Goal: Task Accomplishment & Management: Complete application form

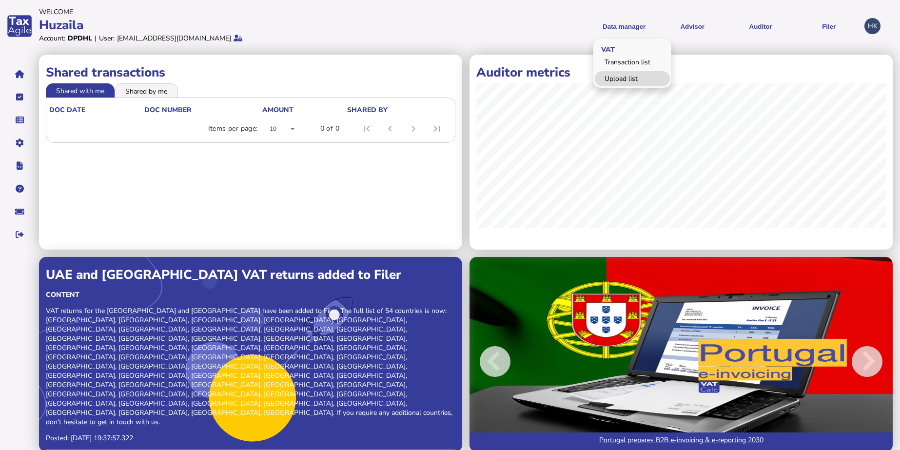
click at [645, 72] on link "Upload list" at bounding box center [632, 78] width 75 height 15
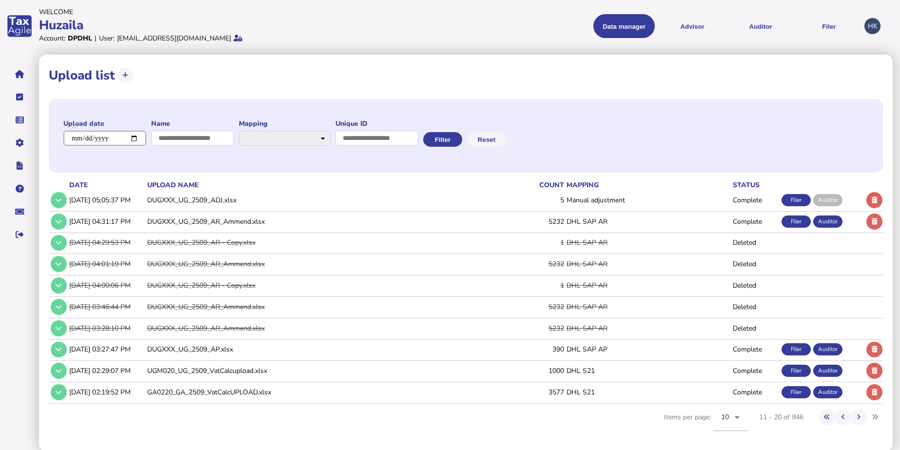
click at [134, 141] on input "date" at bounding box center [104, 138] width 83 height 15
click at [125, 76] on icon at bounding box center [125, 75] width 6 height 6
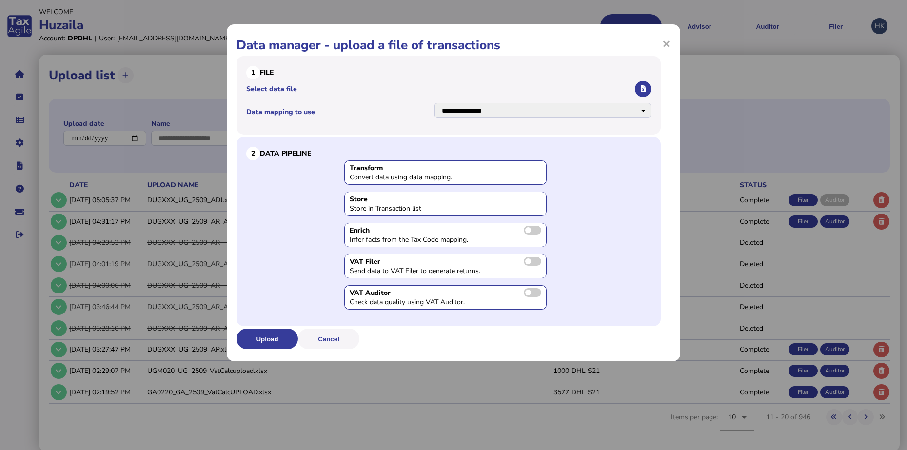
click at [535, 294] on span at bounding box center [533, 292] width 18 height 9
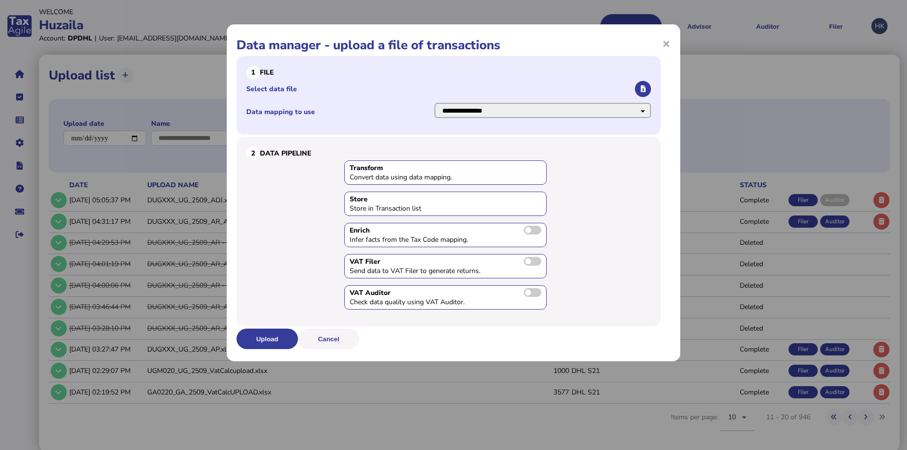
click at [617, 116] on select "**********" at bounding box center [543, 110] width 217 height 15
select select "**********"
click at [435, 103] on select "**********" at bounding box center [543, 110] width 217 height 15
click at [641, 89] on icon "button" at bounding box center [643, 89] width 5 height 6
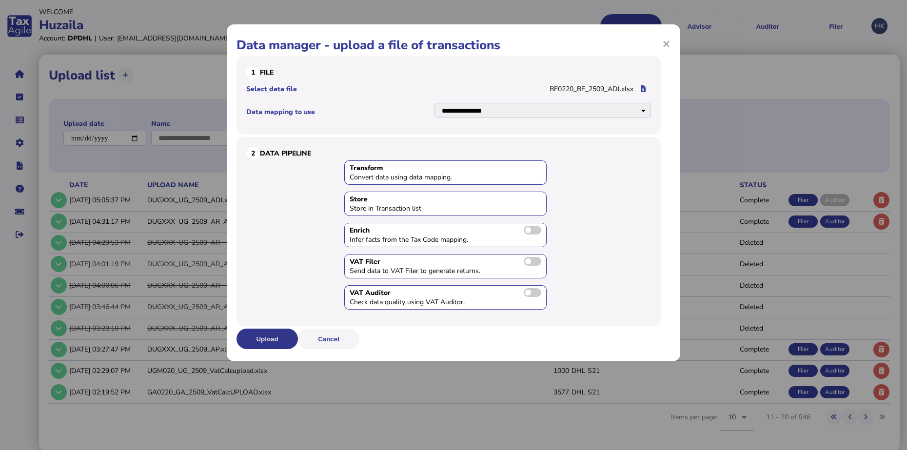
click at [274, 333] on button "Upload" at bounding box center [267, 339] width 61 height 20
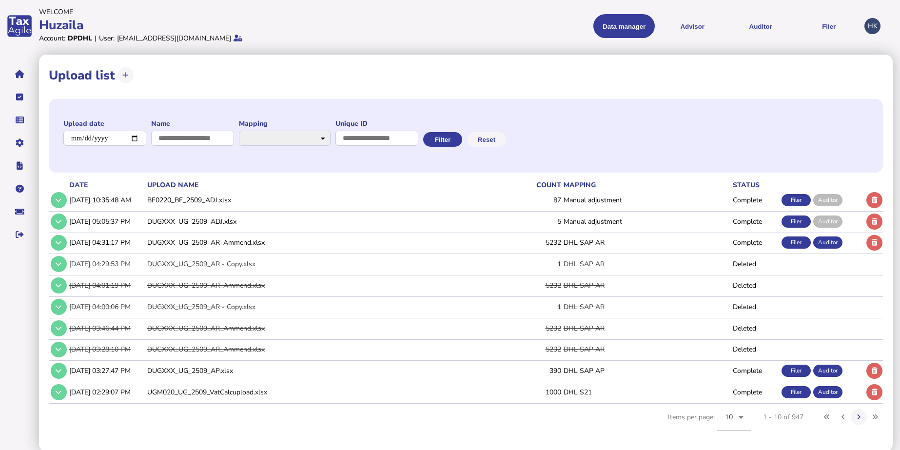
click at [795, 202] on div "Filer" at bounding box center [796, 200] width 29 height 12
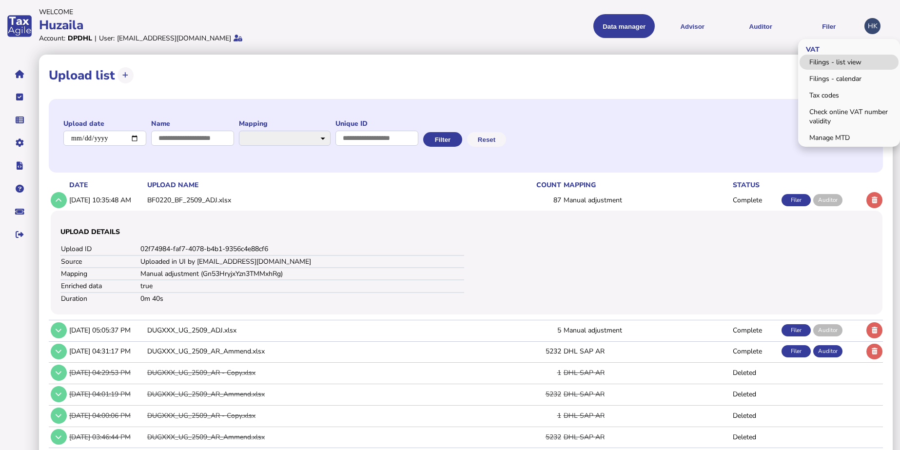
click at [834, 65] on link "Filings - list view" at bounding box center [849, 62] width 99 height 15
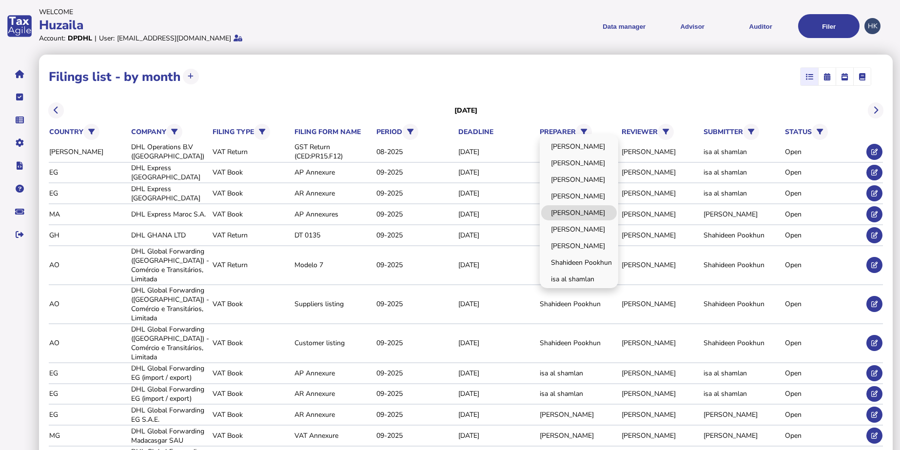
click at [599, 206] on link "[PERSON_NAME]" at bounding box center [579, 212] width 76 height 15
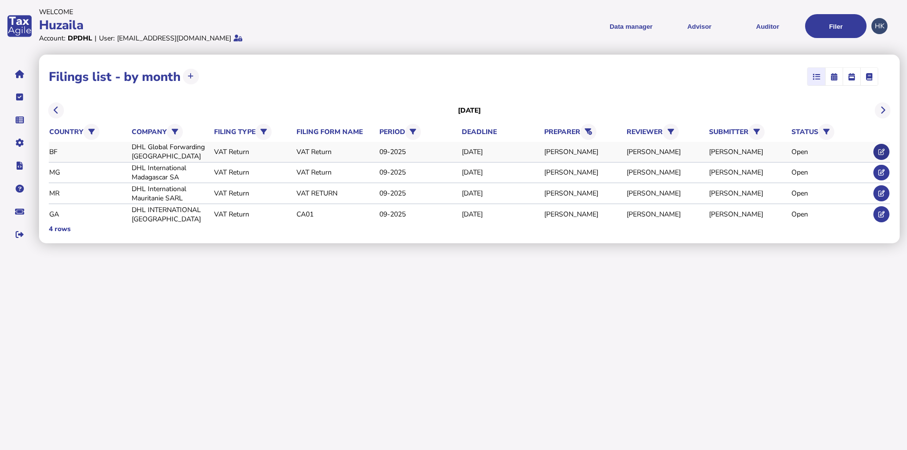
click at [886, 153] on button at bounding box center [881, 152] width 16 height 16
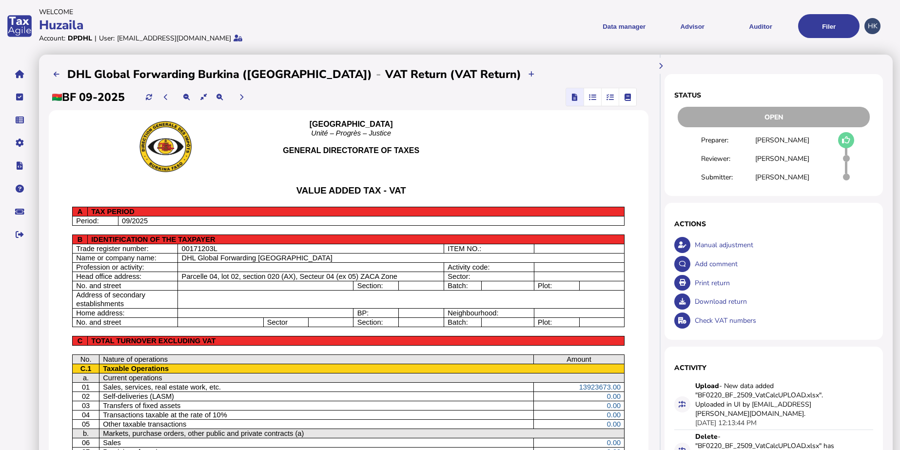
click at [608, 97] on icon "button" at bounding box center [610, 97] width 7 height 0
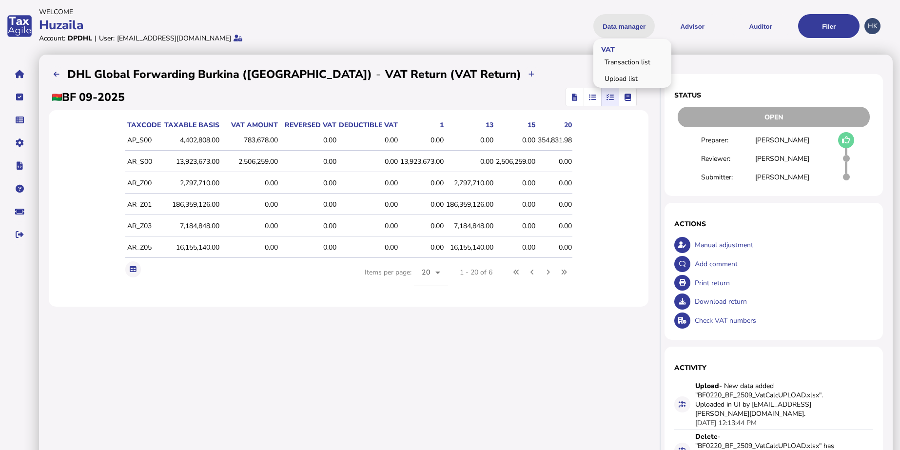
click at [630, 17] on button "Data manager" at bounding box center [623, 26] width 61 height 24
click at [633, 27] on button "Data manager" at bounding box center [623, 26] width 61 height 24
click at [626, 76] on link "Upload list" at bounding box center [632, 78] width 75 height 15
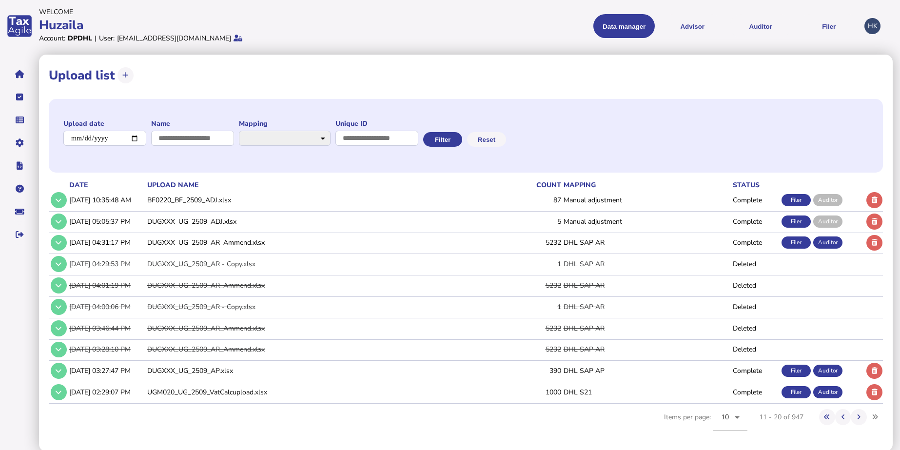
drag, startPoint x: 150, startPoint y: 198, endPoint x: 336, endPoint y: 224, distance: 188.1
click at [718, 199] on td "Manual adjustment" at bounding box center [647, 200] width 170 height 20
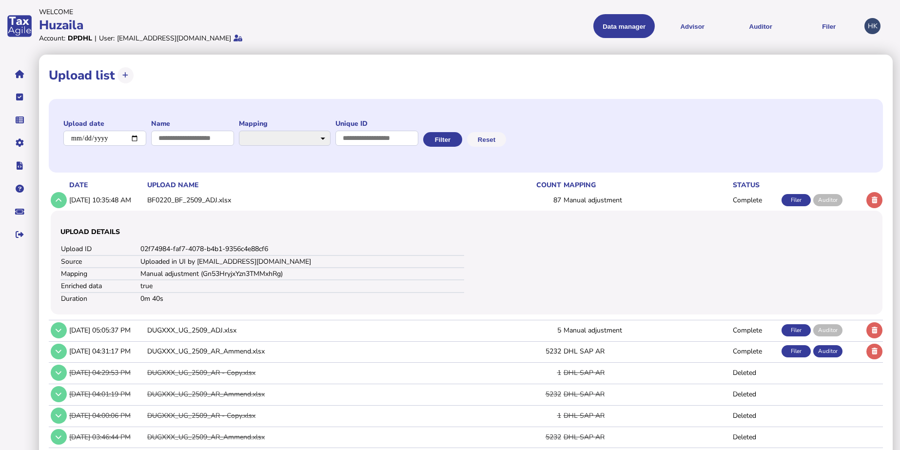
click at [309, 232] on h3 "Upload details" at bounding box center [262, 231] width 404 height 9
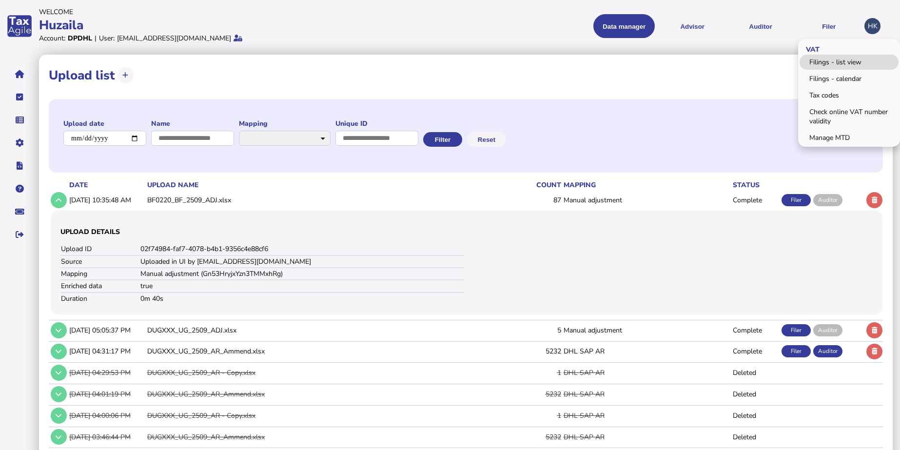
click at [823, 65] on link "Filings - list view" at bounding box center [849, 62] width 99 height 15
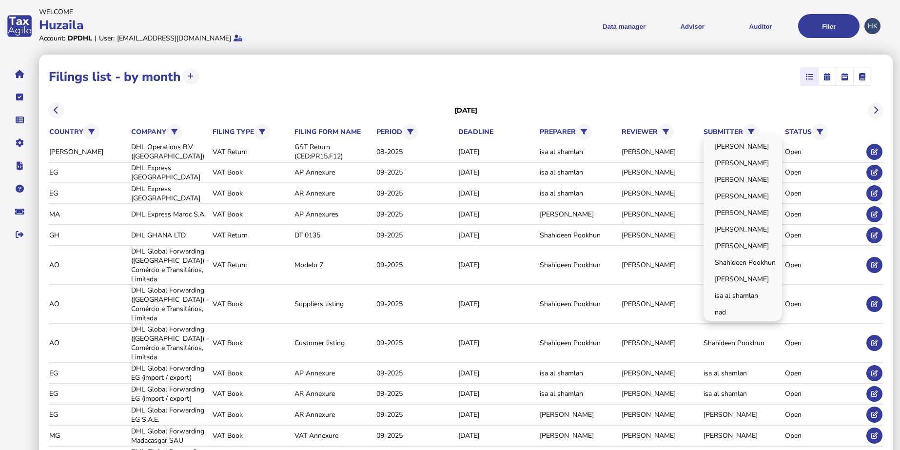
click at [757, 134] on div "[PERSON_NAME] [PERSON_NAME] [PERSON_NAME] [PERSON_NAME] Huzaila [PERSON_NAME] […" at bounding box center [743, 227] width 79 height 187
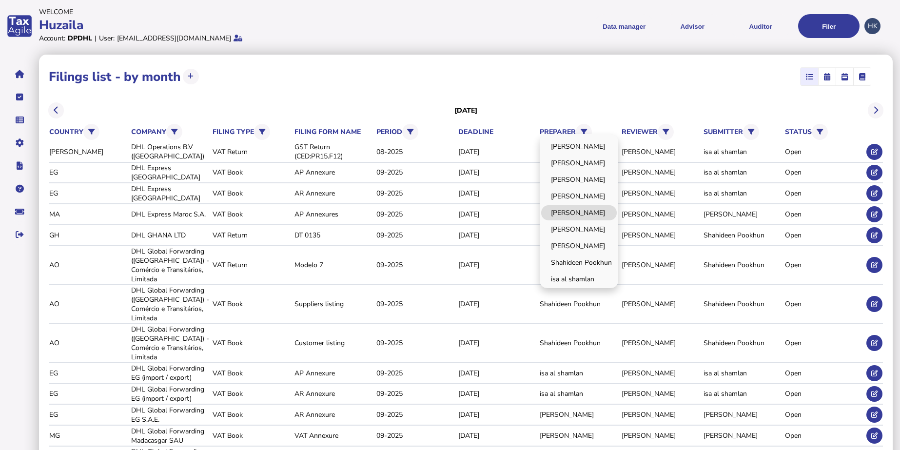
click at [579, 210] on link "[PERSON_NAME]" at bounding box center [579, 212] width 76 height 15
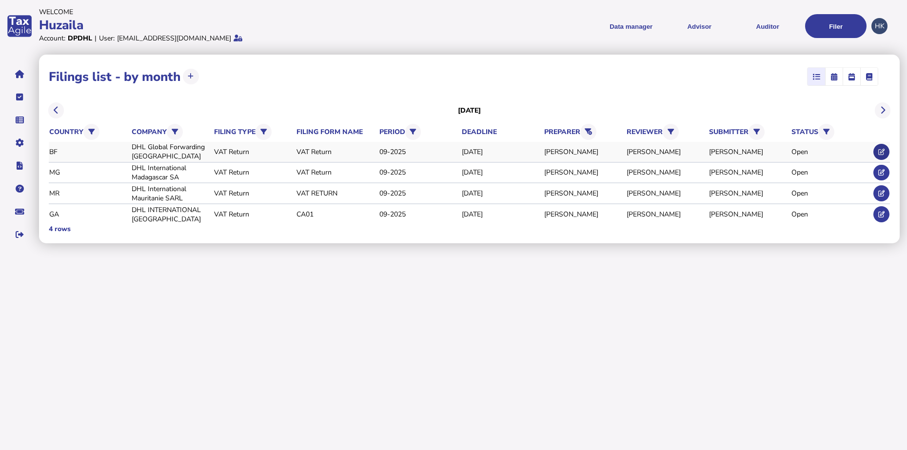
click at [882, 146] on button at bounding box center [881, 152] width 16 height 16
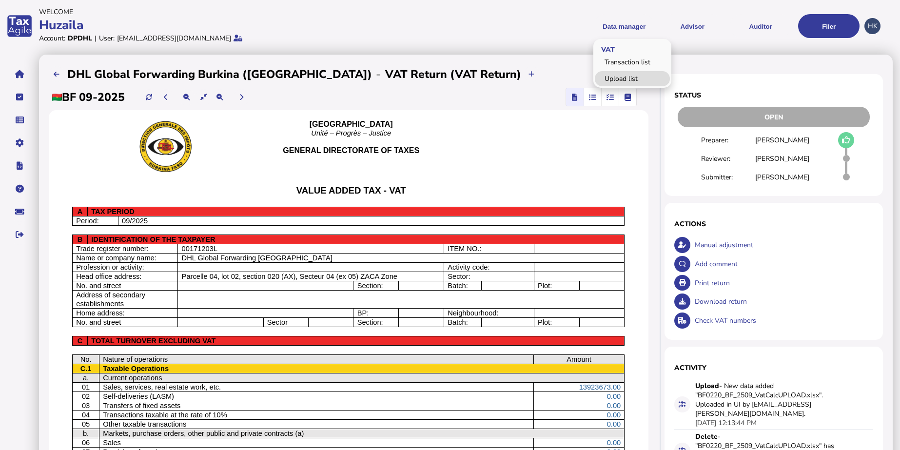
click at [637, 80] on link "Upload list" at bounding box center [632, 78] width 75 height 15
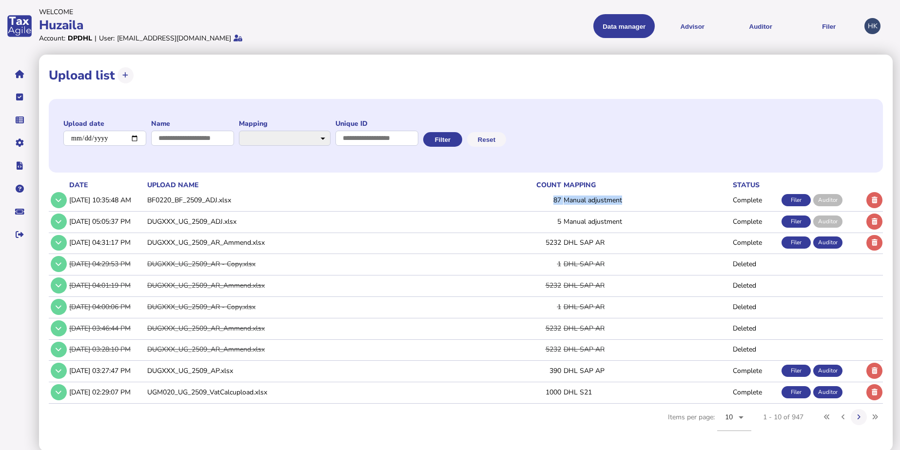
drag, startPoint x: 551, startPoint y: 205, endPoint x: 652, endPoint y: 198, distance: 101.2
click at [652, 198] on tr "[DATE] 10:35:48 AM BF0220_BF_2509_ADJ.xlsx 87 Manual adjustment Complete Filer …" at bounding box center [466, 200] width 834 height 20
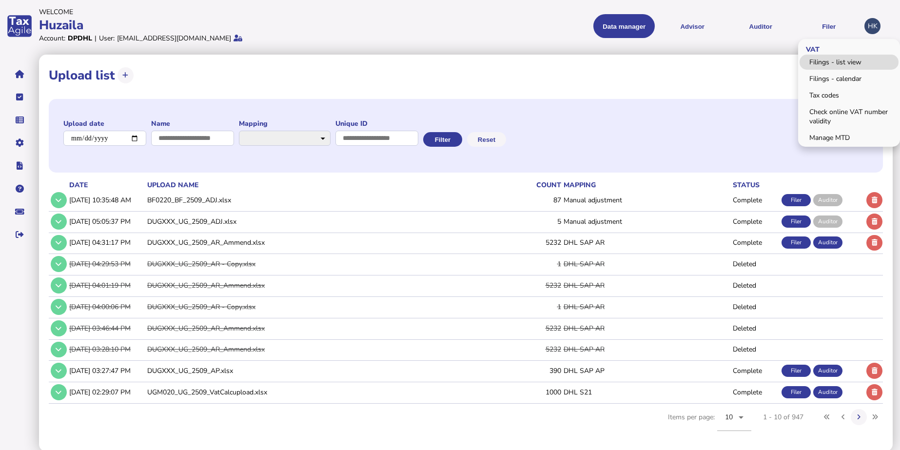
click at [832, 67] on link "Filings - list view" at bounding box center [849, 62] width 99 height 15
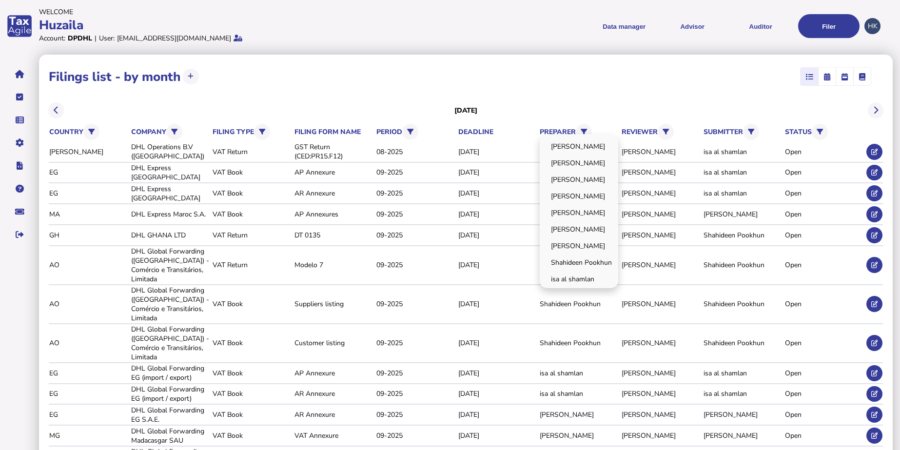
click at [584, 134] on div "[PERSON_NAME] [PERSON_NAME] [PERSON_NAME] [PERSON_NAME] Huzaila [PERSON_NAME] […" at bounding box center [579, 211] width 79 height 154
click at [574, 207] on link "[PERSON_NAME]" at bounding box center [579, 212] width 76 height 15
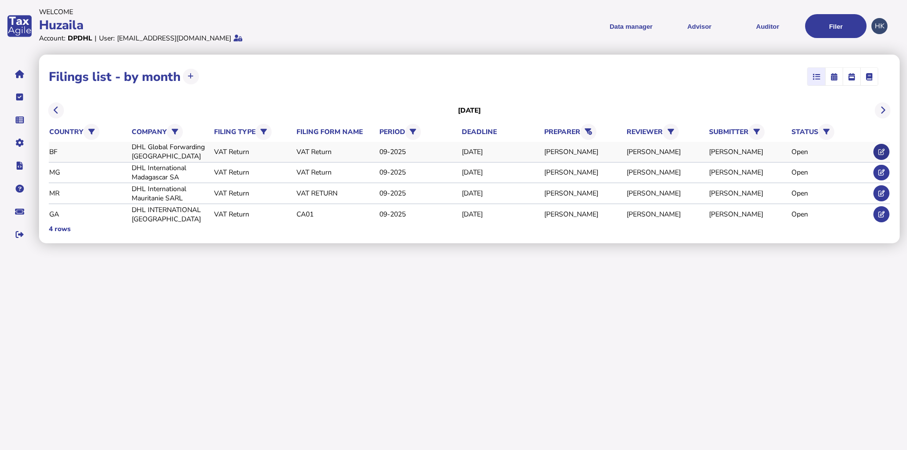
click at [883, 156] on button at bounding box center [881, 152] width 16 height 16
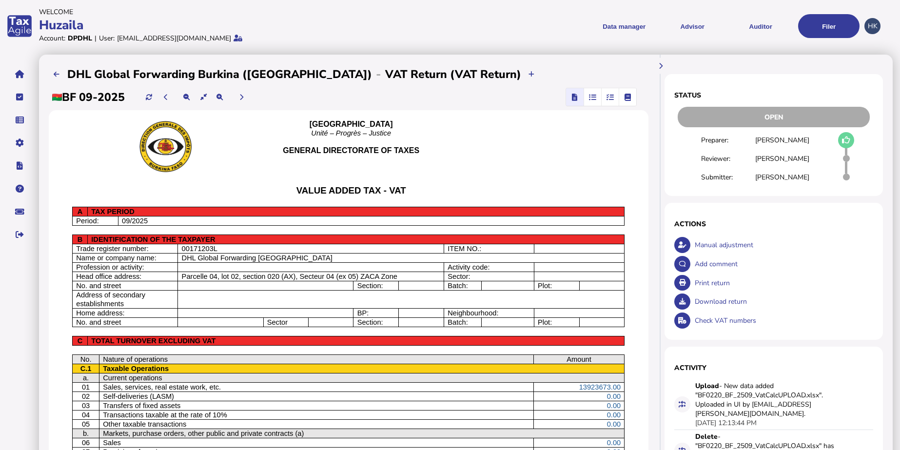
click at [714, 244] on div "Manual adjustment" at bounding box center [782, 245] width 181 height 19
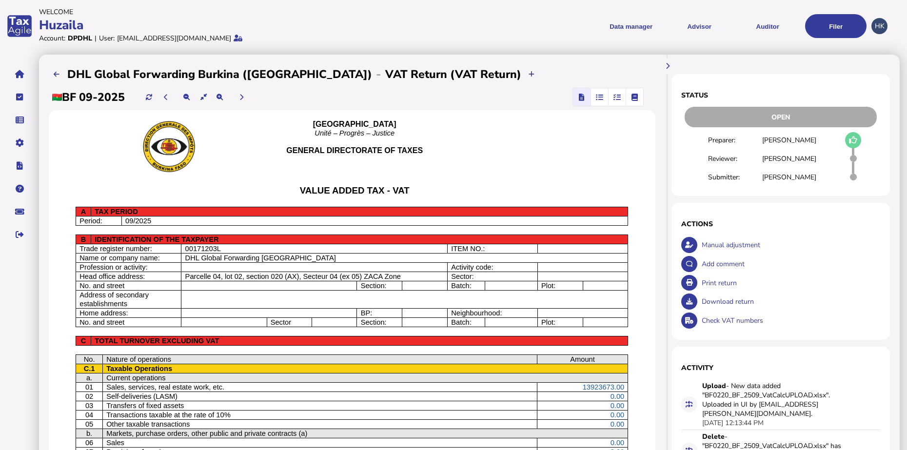
select select "**********"
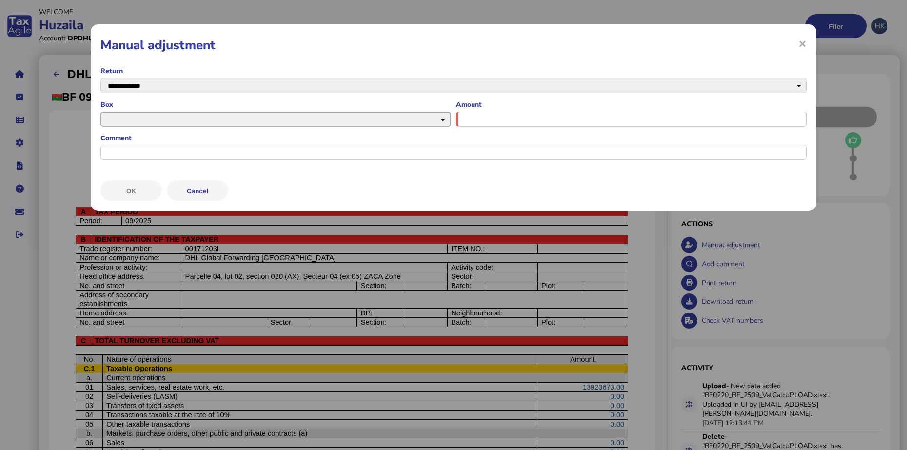
click at [435, 120] on select "**********" at bounding box center [275, 119] width 351 height 15
select select "******"
click at [100, 112] on select "**********" at bounding box center [275, 119] width 351 height 15
click at [563, 121] on input "input" at bounding box center [631, 119] width 351 height 15
type input "*******"
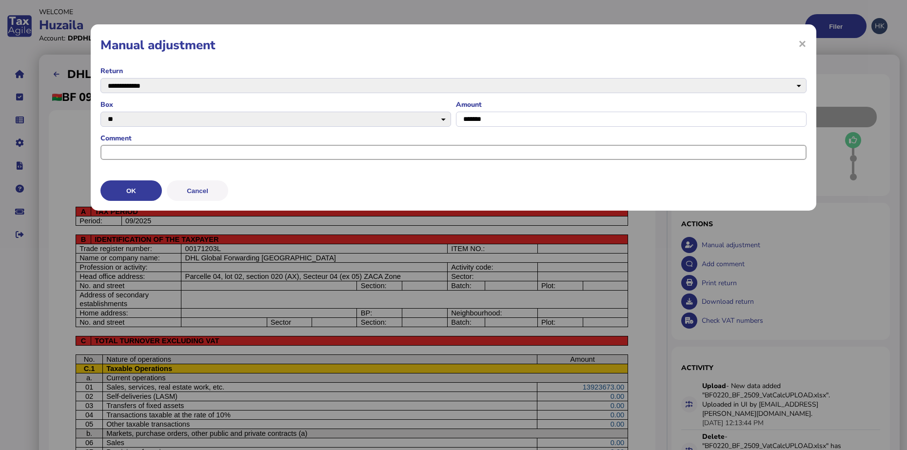
click at [559, 155] on input "input" at bounding box center [453, 152] width 706 height 15
type input "**********"
click at [114, 186] on button "OK" at bounding box center [130, 190] width 61 height 20
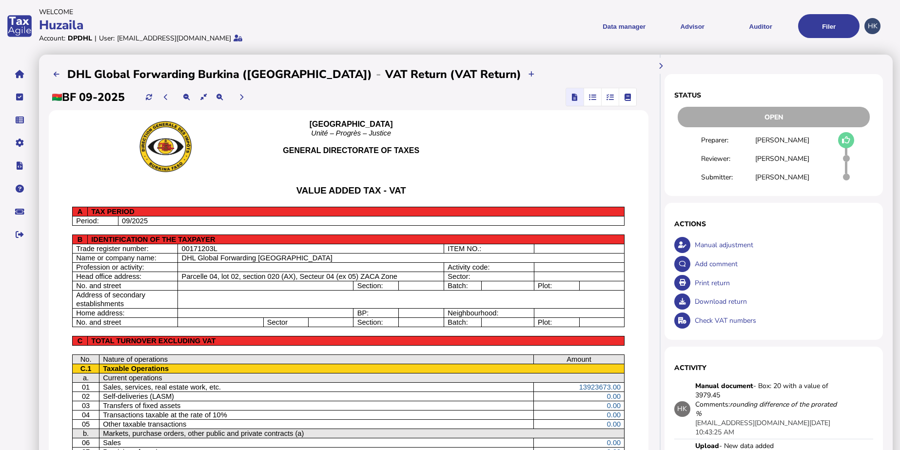
click at [606, 98] on span "button" at bounding box center [610, 97] width 16 height 18
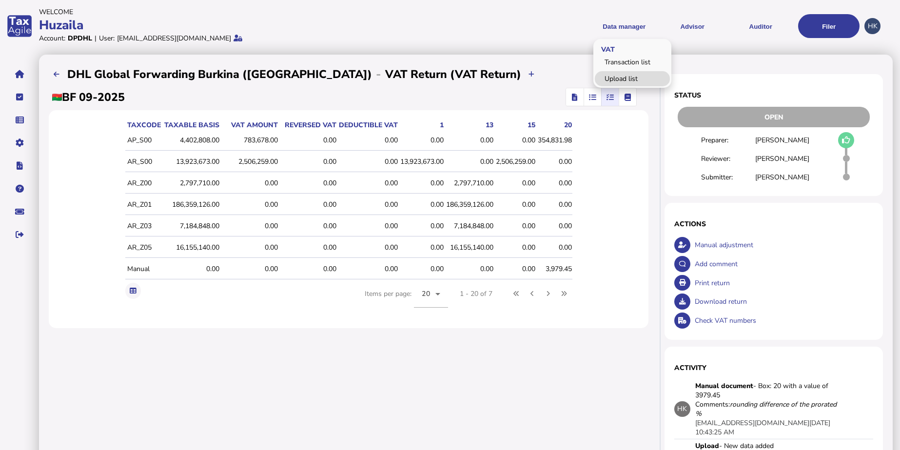
click at [616, 81] on link "Upload list" at bounding box center [632, 78] width 75 height 15
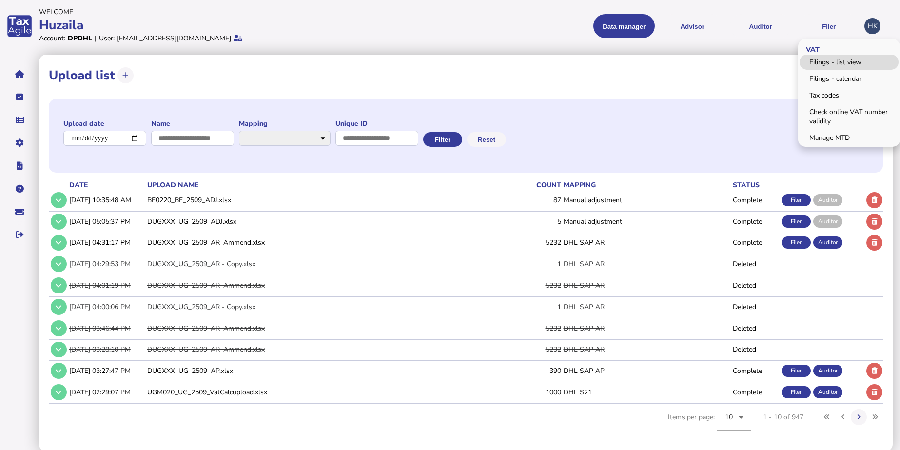
click at [831, 55] on link "Filings - list view" at bounding box center [849, 62] width 99 height 15
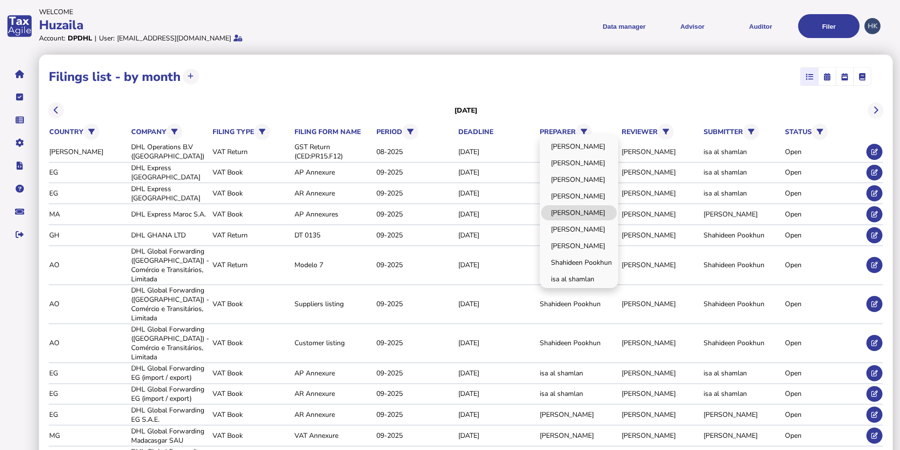
click at [570, 208] on link "[PERSON_NAME]" at bounding box center [579, 212] width 76 height 15
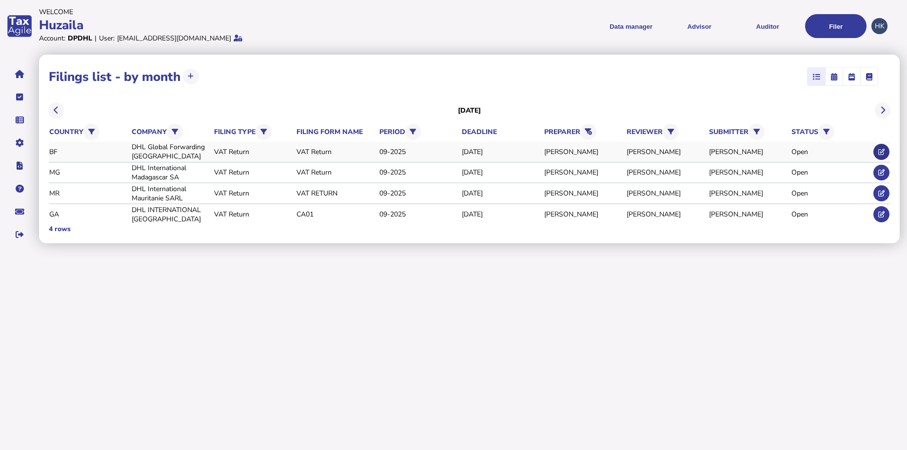
click at [880, 149] on icon at bounding box center [881, 152] width 6 height 6
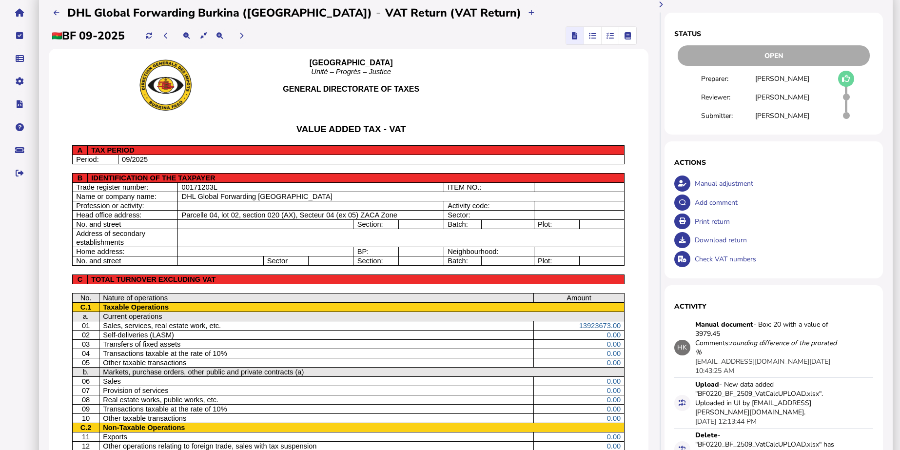
scroll to position [61, 0]
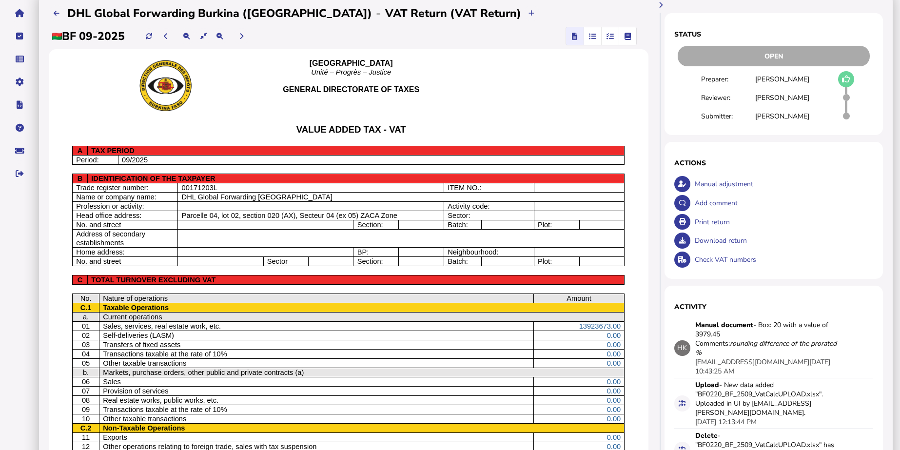
click at [610, 41] on span "button" at bounding box center [610, 36] width 16 height 18
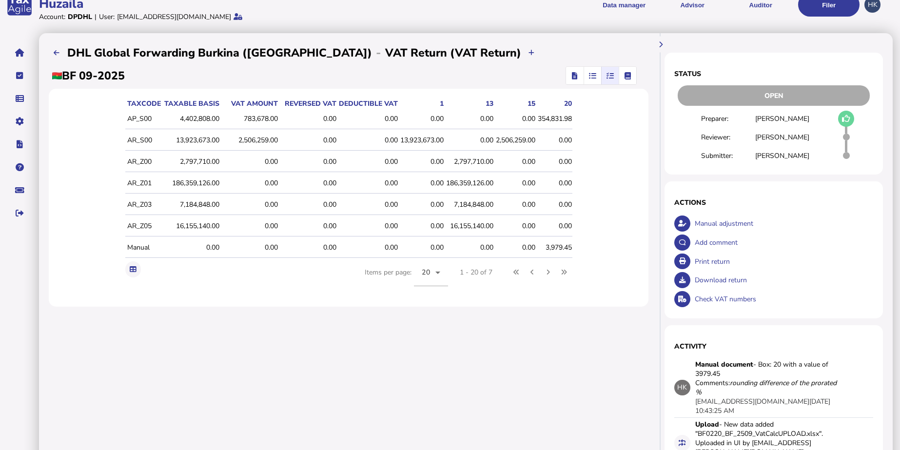
scroll to position [0, 0]
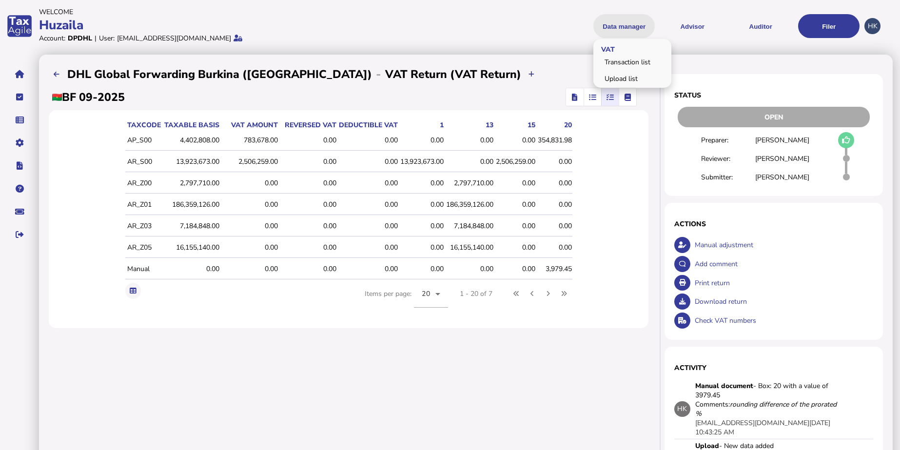
drag, startPoint x: 609, startPoint y: 29, endPoint x: 602, endPoint y: 57, distance: 28.5
click at [608, 29] on button "Data manager" at bounding box center [623, 26] width 61 height 24
click at [615, 78] on link "Upload list" at bounding box center [632, 78] width 75 height 15
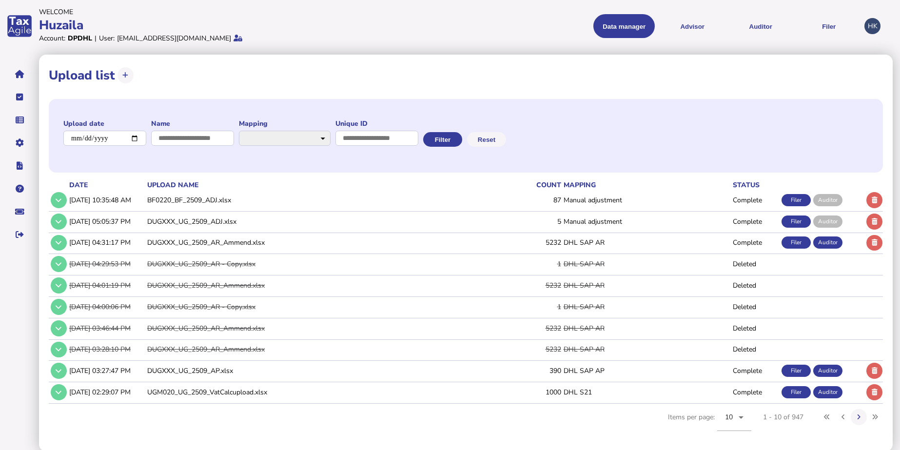
drag, startPoint x: 63, startPoint y: 195, endPoint x: 87, endPoint y: 195, distance: 23.9
click at [87, 195] on tr "[DATE] 10:35:48 AM BF0220_BF_2509_ADJ.xlsx 87 Manual adjustment Complete Filer …" at bounding box center [466, 200] width 834 height 20
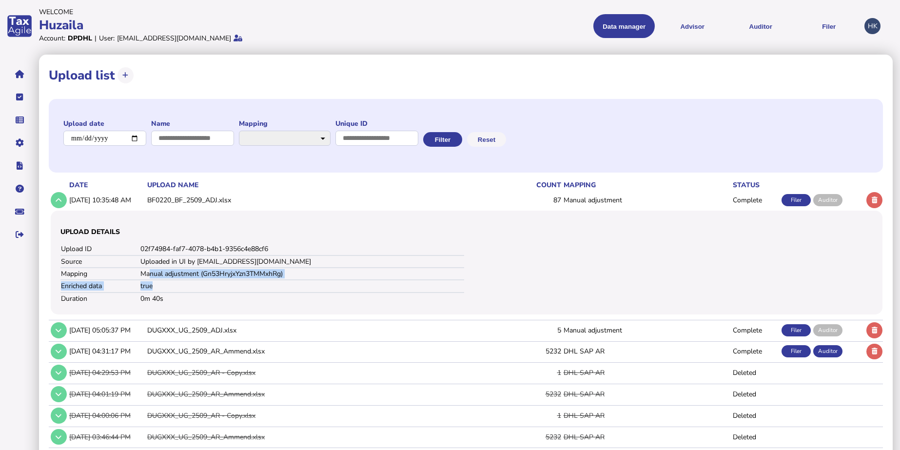
drag, startPoint x: 163, startPoint y: 273, endPoint x: 252, endPoint y: 283, distance: 88.8
click at [252, 283] on tbody "Upload ID 02f74984-faf7-4078-b4b1-9356c4e88cf6 Source Uploaded in UI by [EMAIL_…" at bounding box center [262, 273] width 404 height 61
click at [791, 202] on div "Filer" at bounding box center [796, 200] width 29 height 12
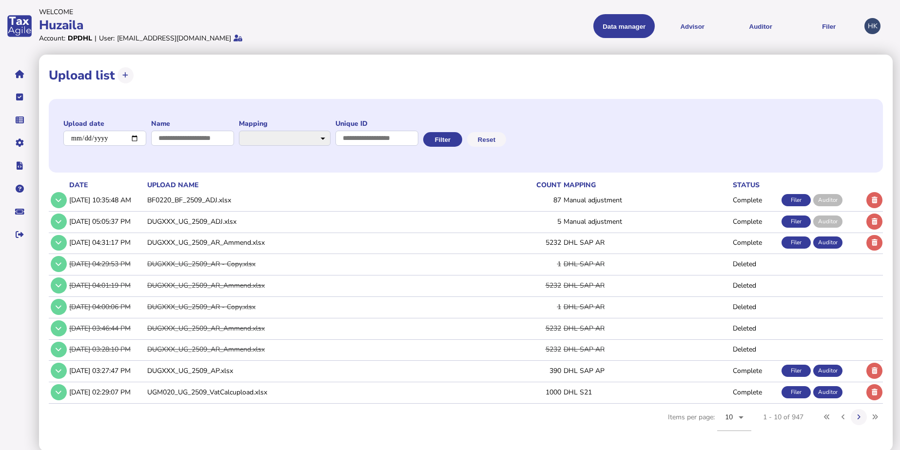
click at [791, 202] on div "Filer" at bounding box center [796, 200] width 29 height 12
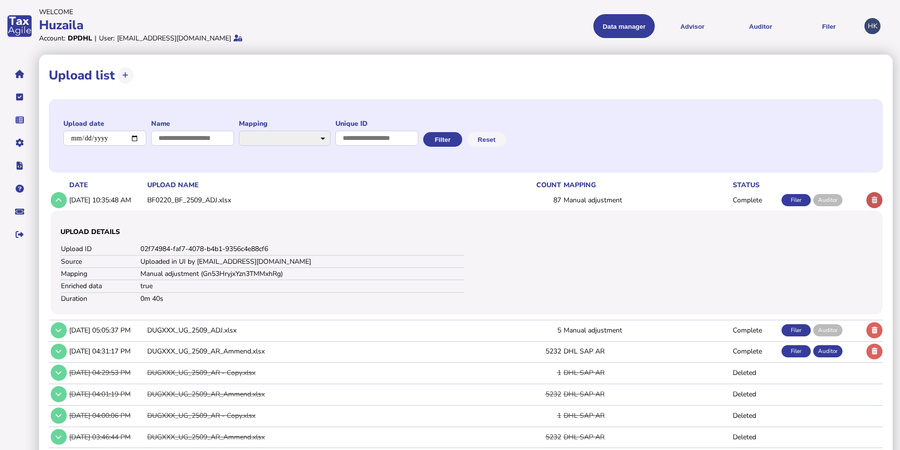
click at [876, 206] on button at bounding box center [875, 200] width 16 height 16
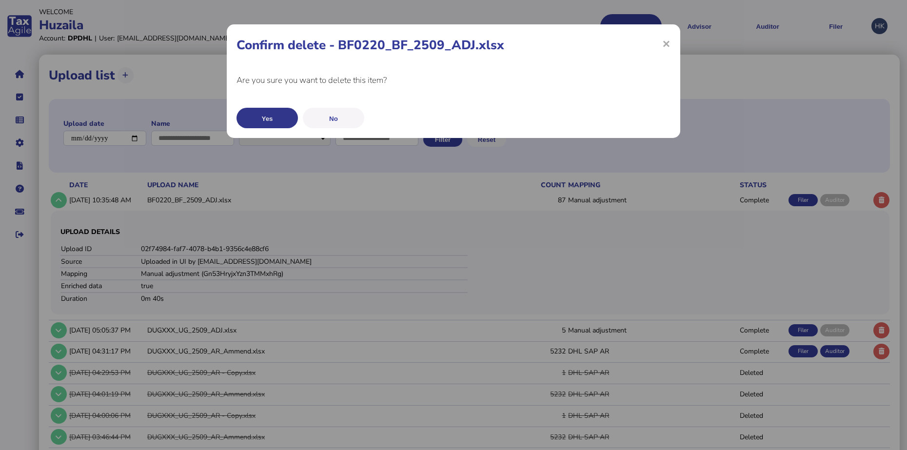
click at [289, 122] on button "Yes" at bounding box center [267, 118] width 61 height 20
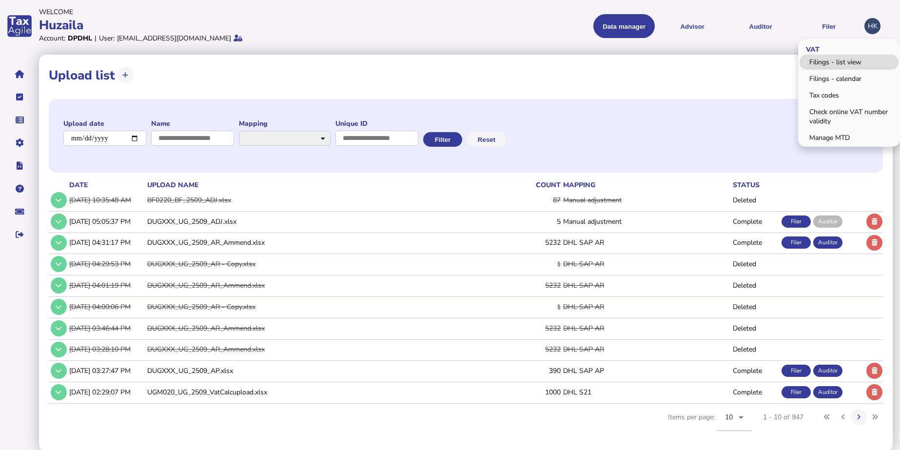
click at [832, 62] on link "Filings - list view" at bounding box center [849, 62] width 99 height 15
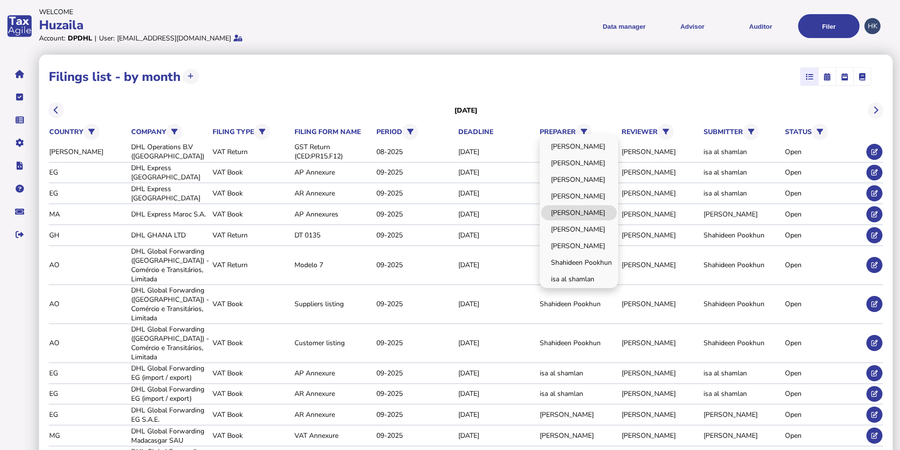
drag, startPoint x: 578, startPoint y: 203, endPoint x: 578, endPoint y: 211, distance: 7.3
click at [578, 211] on div "[PERSON_NAME] [PERSON_NAME] [PERSON_NAME] [PERSON_NAME] Huzaila [PERSON_NAME] […" at bounding box center [579, 211] width 79 height 154
click at [578, 211] on link "[PERSON_NAME]" at bounding box center [579, 212] width 76 height 15
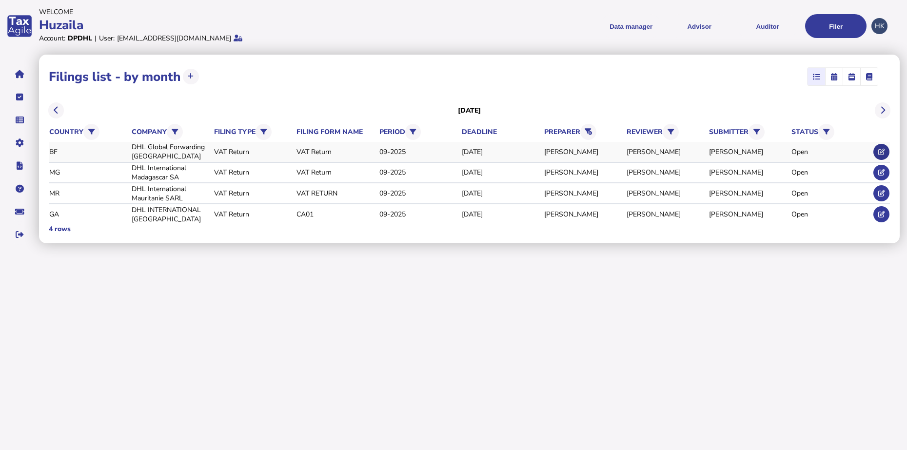
click at [882, 149] on icon at bounding box center [881, 152] width 6 height 6
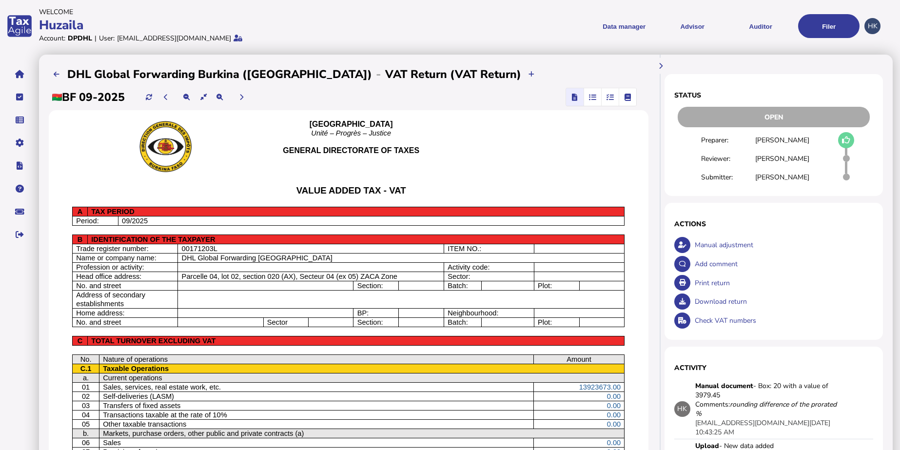
click at [608, 88] on span "button" at bounding box center [610, 97] width 16 height 18
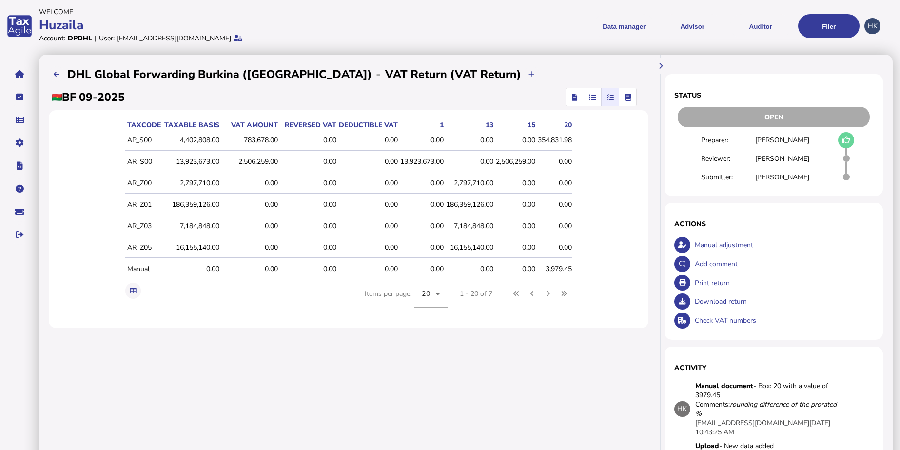
click at [608, 102] on span "button" at bounding box center [610, 97] width 16 height 18
click at [621, 98] on span "button" at bounding box center [628, 97] width 16 height 18
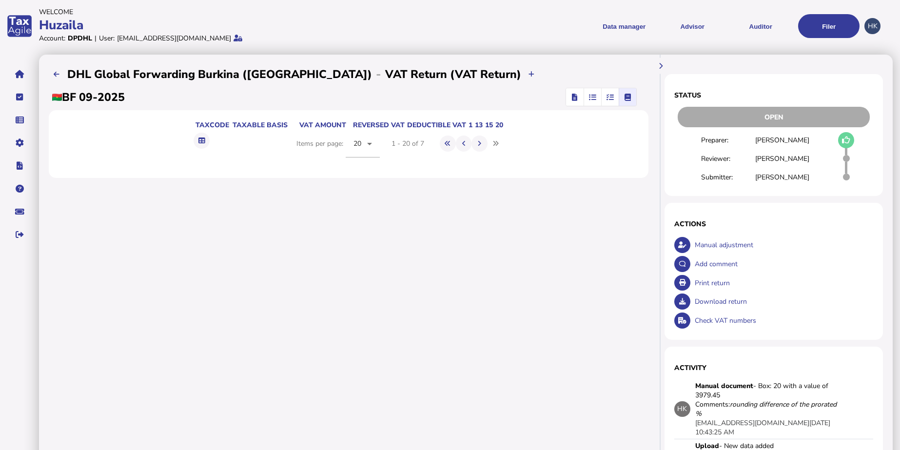
click at [576, 98] on icon "button" at bounding box center [574, 97] width 5 height 0
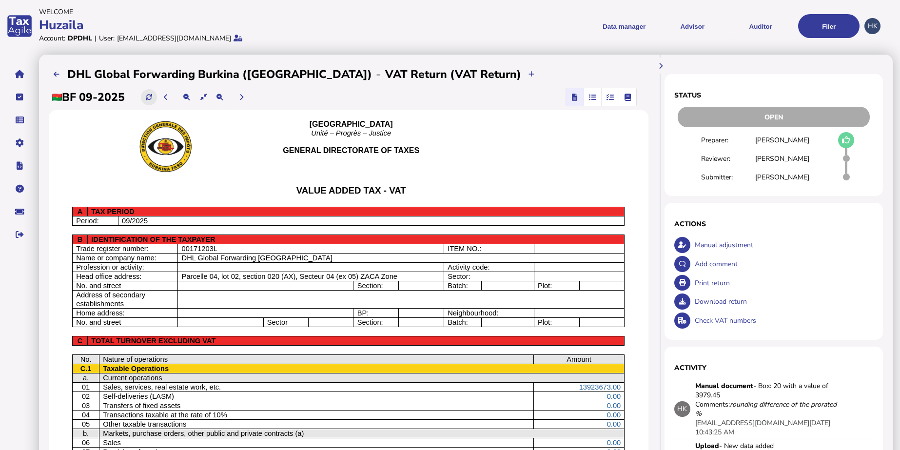
click at [151, 89] on button at bounding box center [149, 97] width 16 height 16
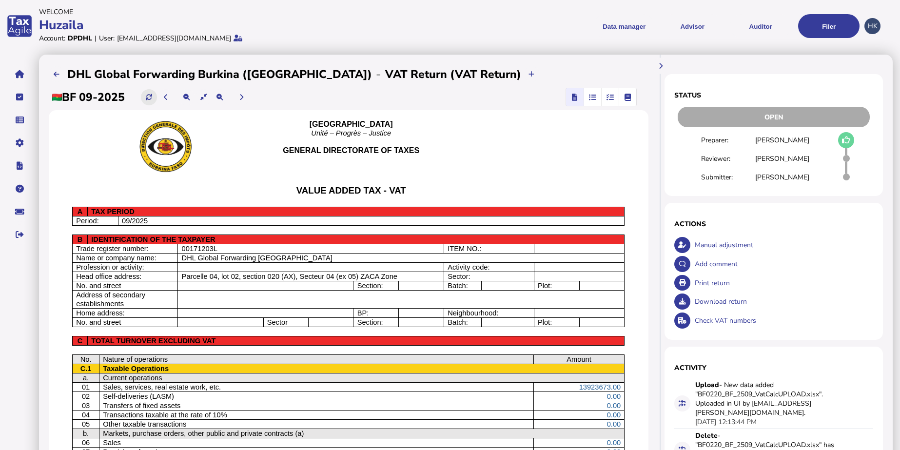
click at [156, 97] on button at bounding box center [149, 97] width 16 height 16
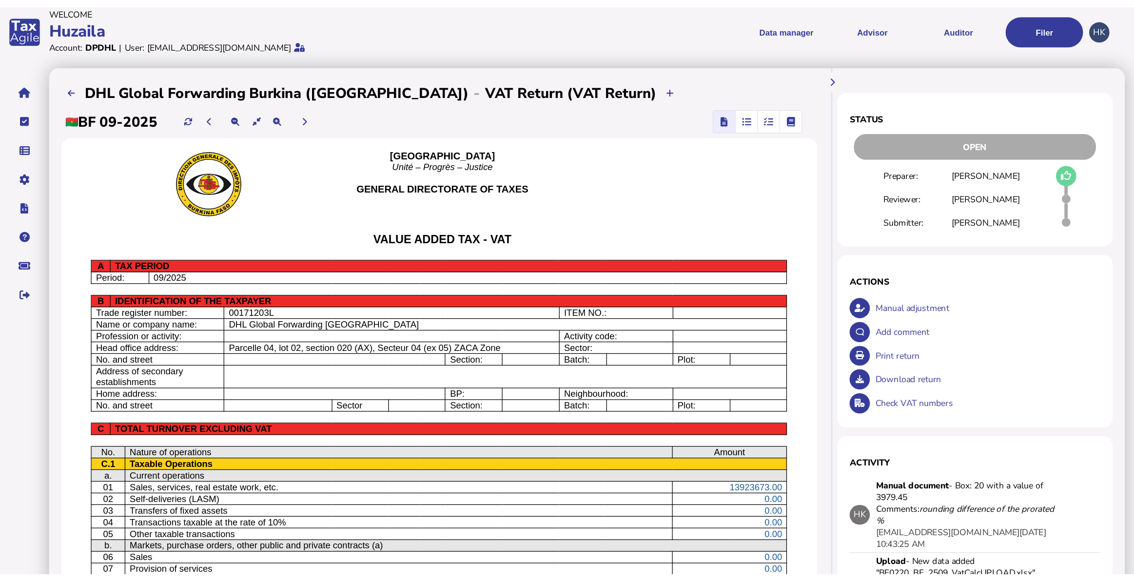
scroll to position [0, 0]
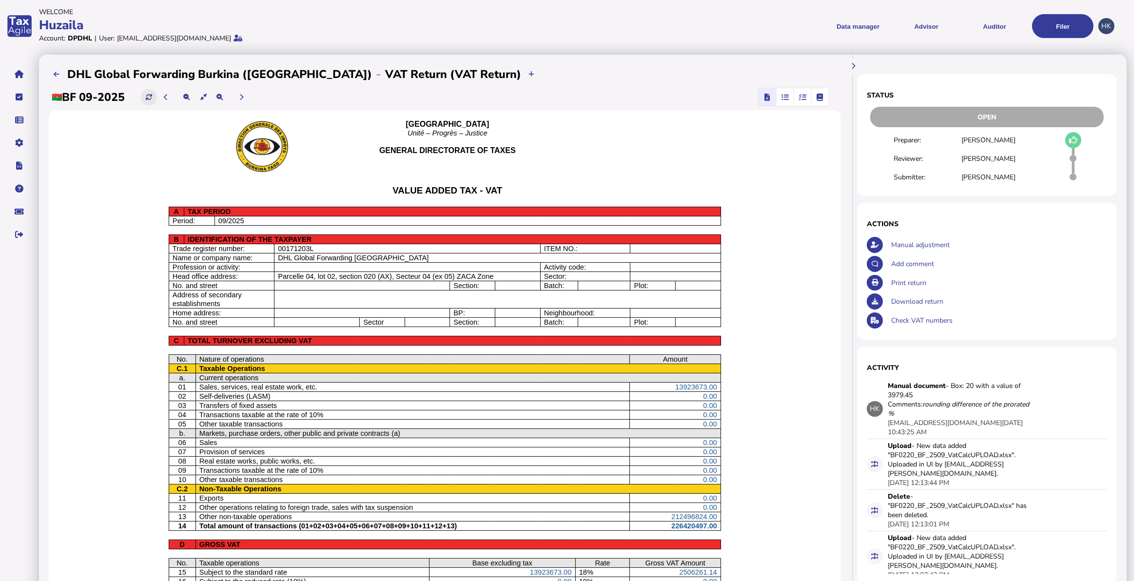
click at [151, 100] on icon at bounding box center [149, 97] width 6 height 6
click at [806, 98] on icon "button" at bounding box center [802, 97] width 7 height 0
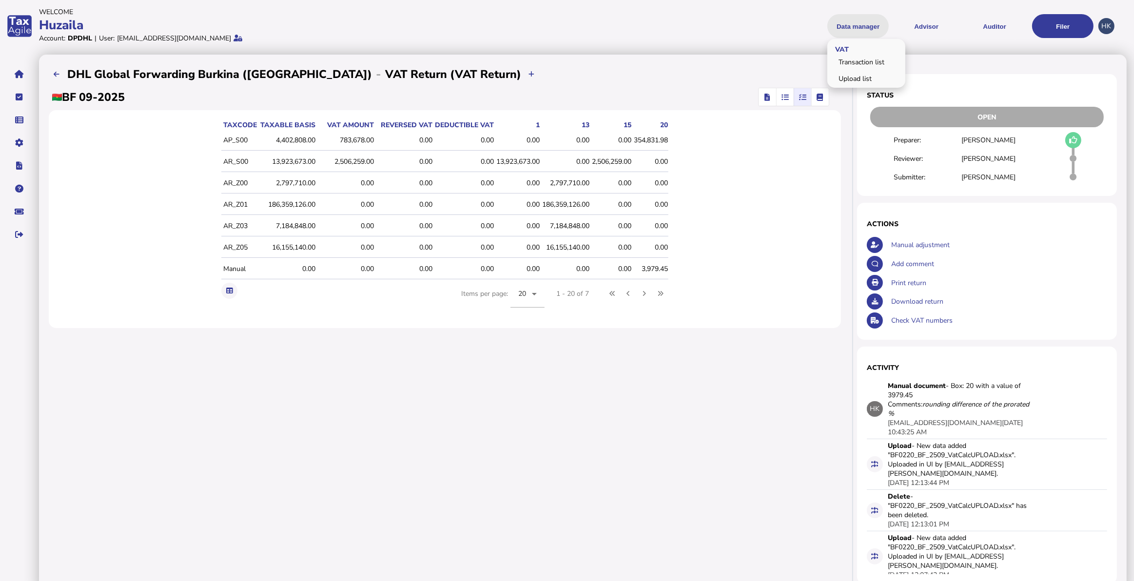
click at [861, 25] on button "Data manager" at bounding box center [858, 26] width 61 height 24
click at [900, 25] on button "Auditor" at bounding box center [994, 26] width 61 height 24
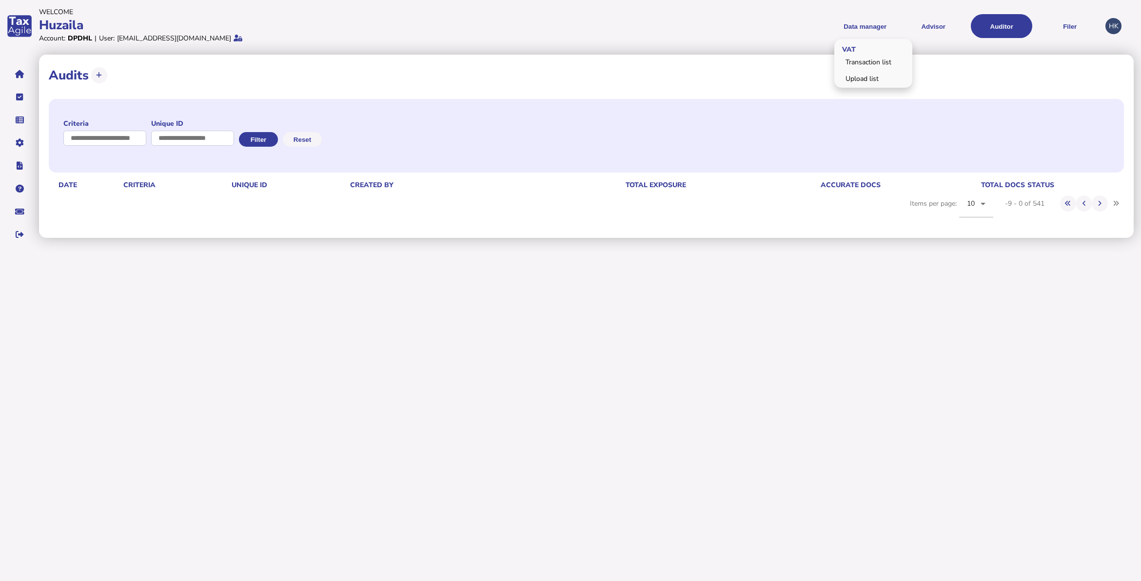
drag, startPoint x: 870, startPoint y: 36, endPoint x: 863, endPoint y: 48, distance: 14.2
click at [869, 37] on button "Data manager" at bounding box center [864, 26] width 61 height 24
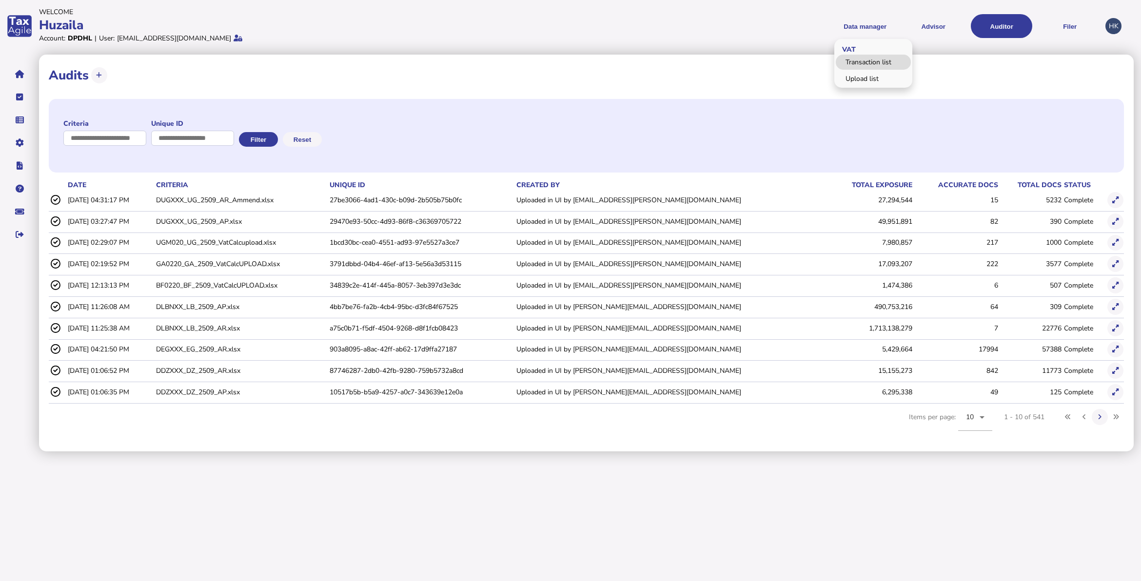
click at [862, 67] on link "Transaction list" at bounding box center [873, 62] width 75 height 15
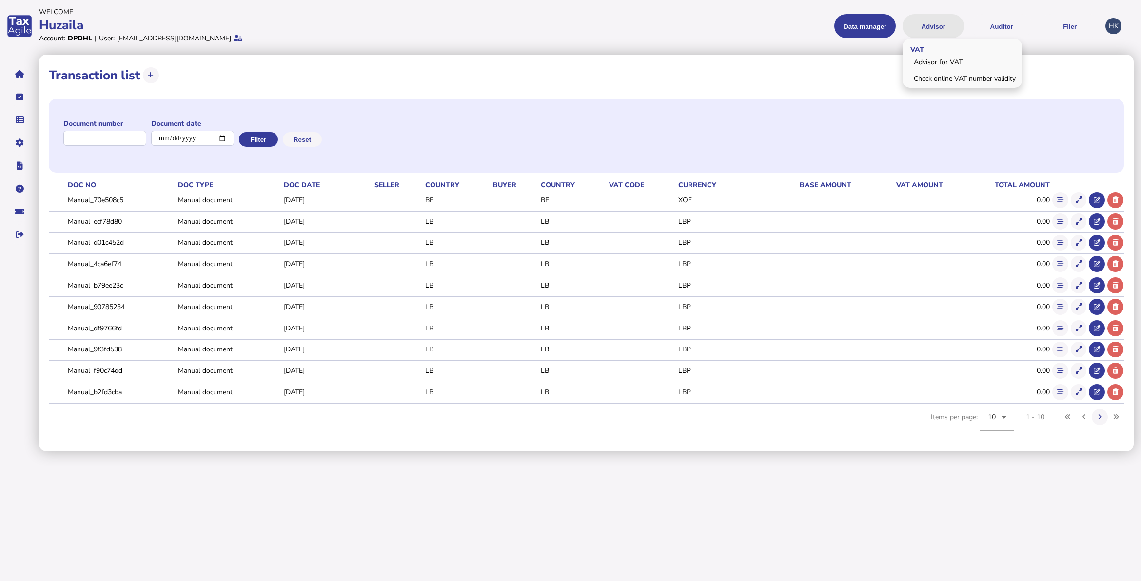
click at [900, 33] on button "Advisor" at bounding box center [933, 26] width 61 height 24
click at [900, 23] on button "Auditor" at bounding box center [1001, 26] width 61 height 24
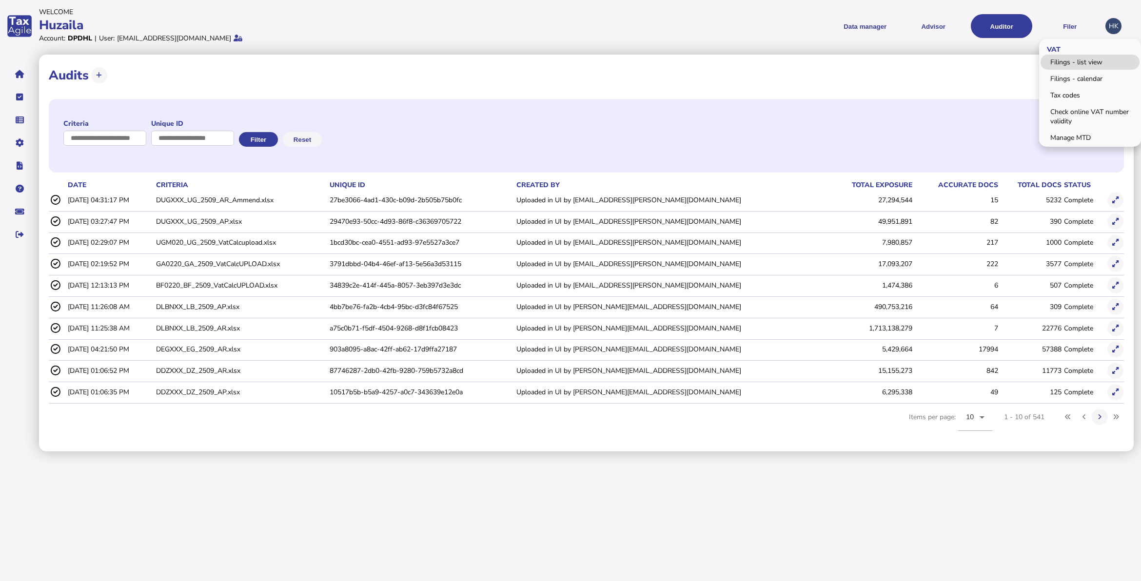
click at [900, 63] on link "Filings - list view" at bounding box center [1090, 62] width 99 height 15
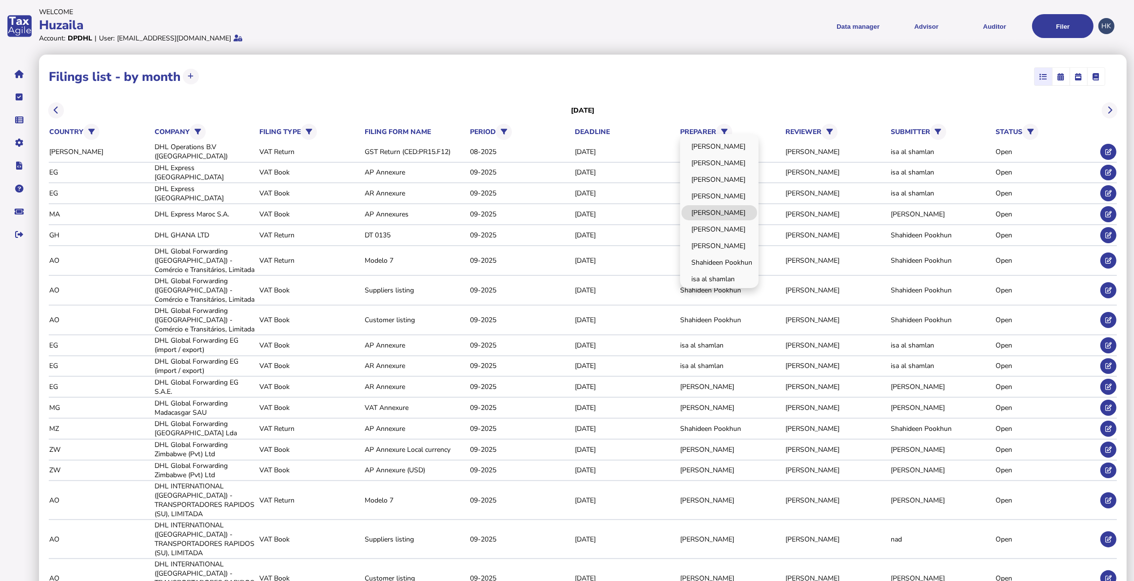
click at [717, 213] on link "[PERSON_NAME]" at bounding box center [720, 212] width 76 height 15
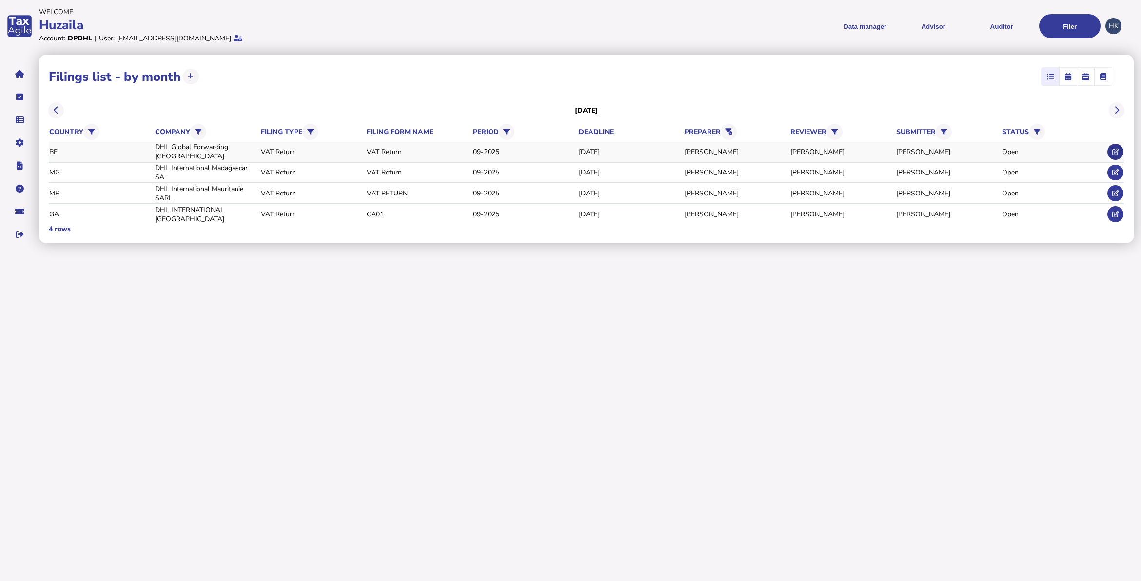
click at [900, 150] on button at bounding box center [1115, 152] width 16 height 16
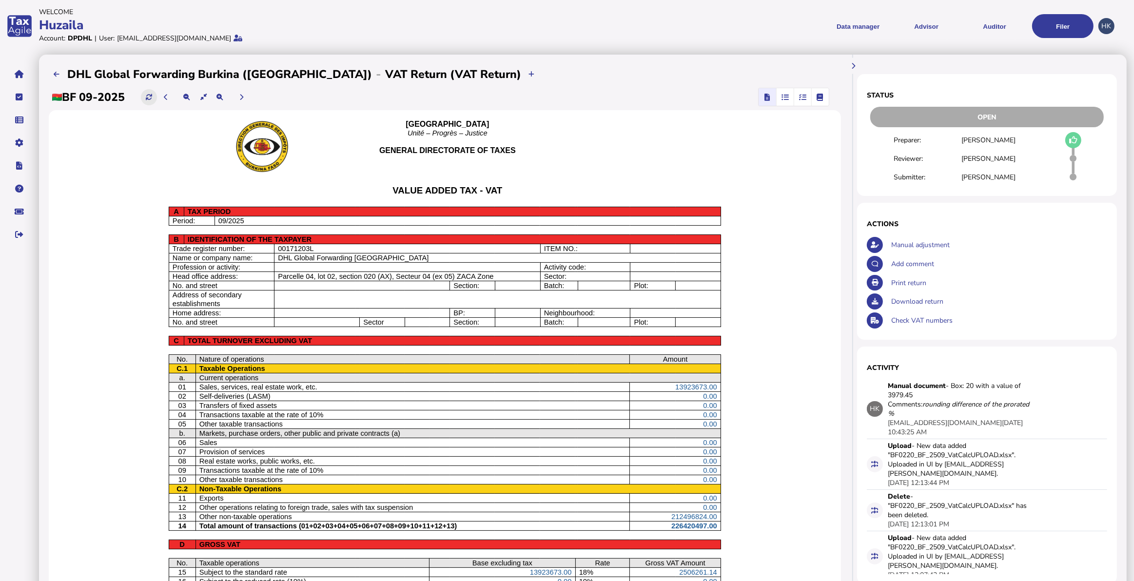
click at [150, 99] on icon at bounding box center [149, 97] width 6 height 6
click at [796, 95] on span "button" at bounding box center [803, 97] width 16 height 18
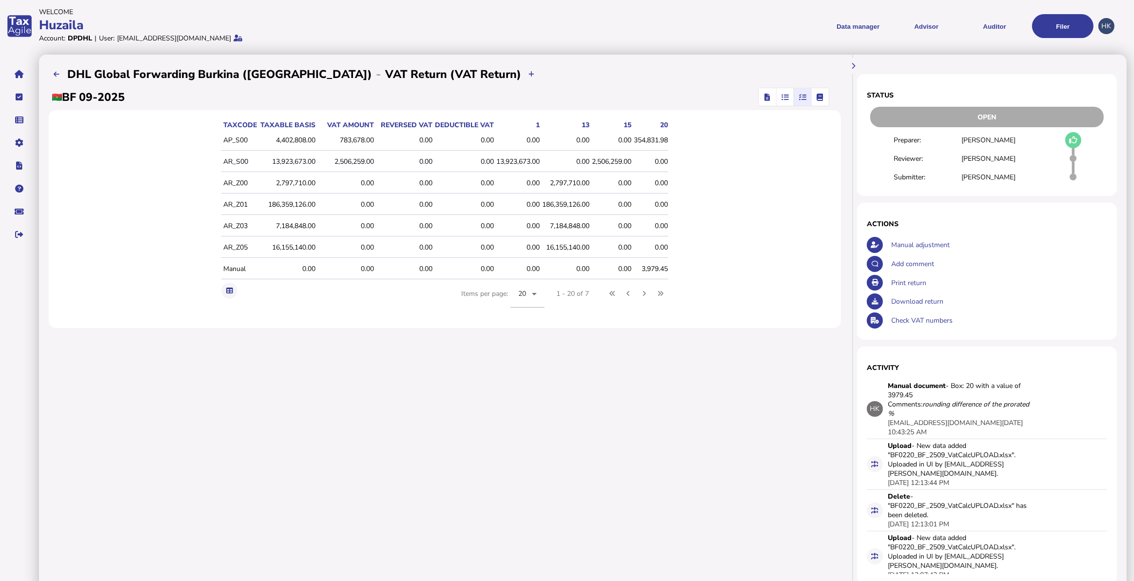
click at [766, 98] on icon "button" at bounding box center [767, 97] width 5 height 0
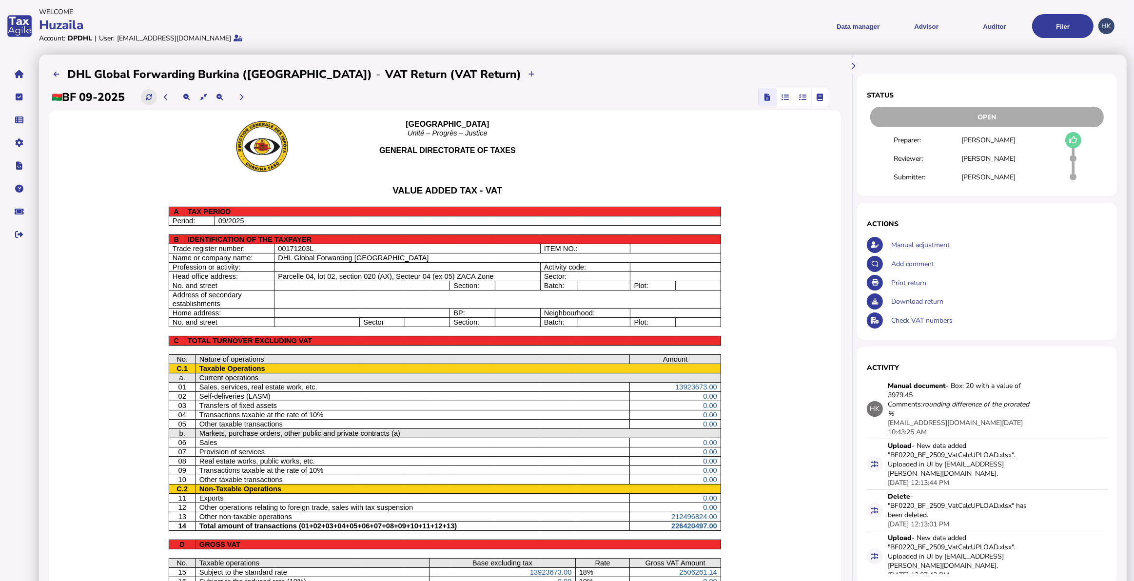
click at [157, 99] on button at bounding box center [149, 97] width 16 height 16
click at [810, 98] on span "button" at bounding box center [803, 97] width 16 height 18
